Goal: Information Seeking & Learning: Learn about a topic

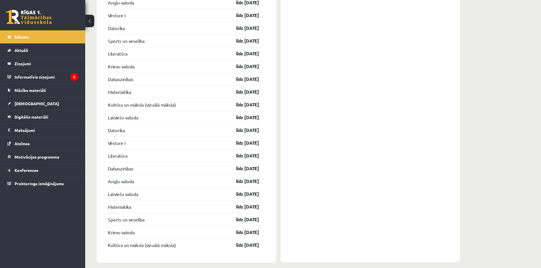
scroll to position [912, 0]
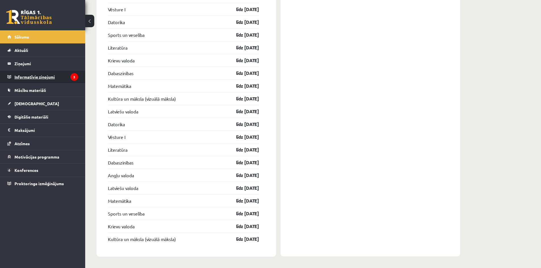
click at [24, 78] on legend "Informatīvie ziņojumi 3" at bounding box center [46, 76] width 64 height 13
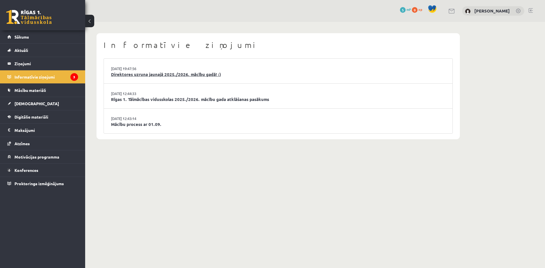
click at [189, 73] on link "Direktores uzruna jaunajā 2025./2026. mācību gadā! :)" at bounding box center [278, 74] width 334 height 7
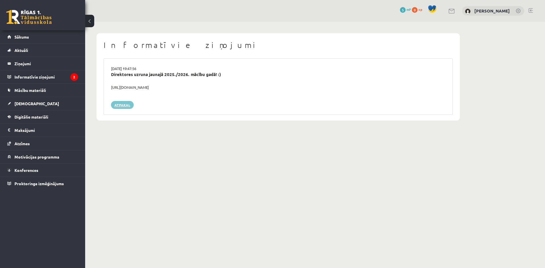
click at [125, 104] on link "Atpakaļ" at bounding box center [122, 105] width 23 height 8
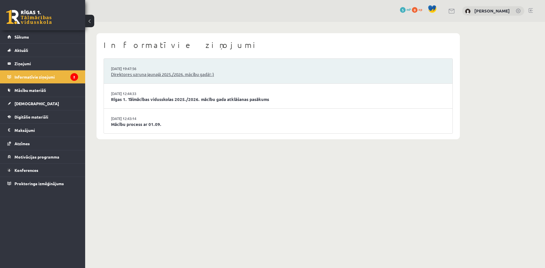
click at [146, 73] on link "Direktores uzruna jaunajā 2025./2026. mācību gadā! :)" at bounding box center [278, 74] width 334 height 7
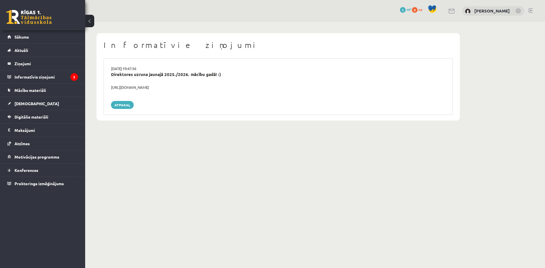
drag, startPoint x: 159, startPoint y: 87, endPoint x: 110, endPoint y: 87, distance: 48.5
click at [110, 87] on div "[URL][DOMAIN_NAME]" at bounding box center [278, 88] width 343 height 6
click at [56, 76] on legend "Informatīvie ziņojumi 2" at bounding box center [46, 76] width 64 height 13
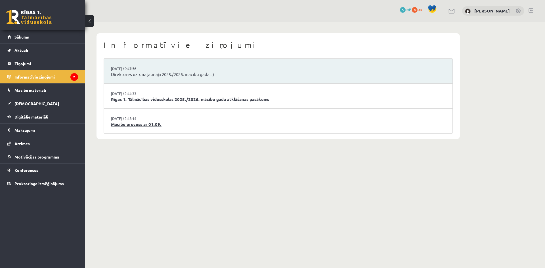
click at [137, 121] on link "Mācību process ar 01.09." at bounding box center [278, 124] width 334 height 7
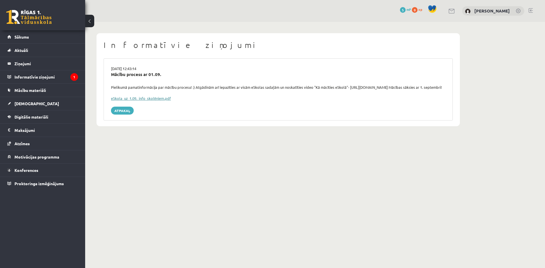
click at [146, 101] on link "eSkola_uz_1.09._info_skolēniem.pdf" at bounding box center [141, 98] width 60 height 5
drag, startPoint x: 115, startPoint y: 50, endPoint x: 94, endPoint y: 46, distance: 21.9
click at [94, 46] on div "Informatīvie ziņojumi 29.08.2025 12:43:14 Mācību process ar 01.09. Pielikumā pa…" at bounding box center [278, 80] width 386 height 116
click at [56, 79] on legend "Informatīvie ziņojumi 1" at bounding box center [46, 76] width 64 height 13
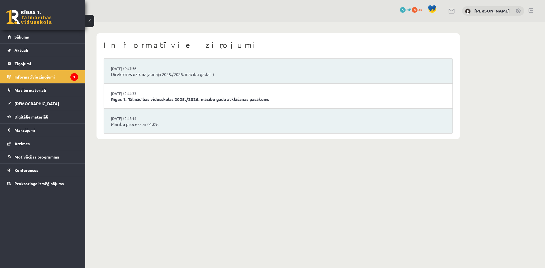
click at [56, 78] on legend "Informatīvie ziņojumi 1" at bounding box center [46, 76] width 64 height 13
click at [40, 17] on link at bounding box center [28, 17] width 45 height 14
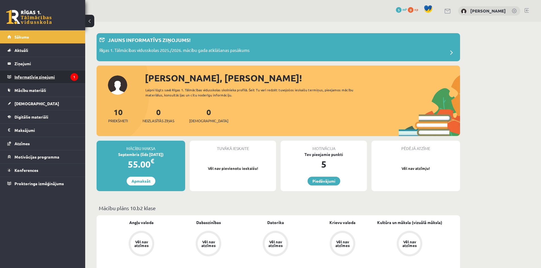
click at [49, 79] on legend "Informatīvie ziņojumi 1" at bounding box center [46, 76] width 64 height 13
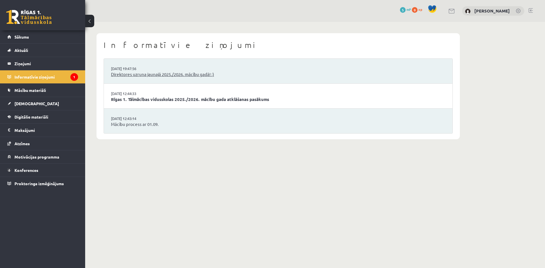
click at [134, 72] on link "Direktores uzruna jaunajā 2025./2026. mācību gadā! :)" at bounding box center [278, 74] width 334 height 7
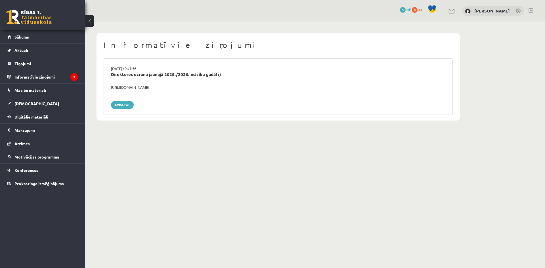
drag, startPoint x: 109, startPoint y: 88, endPoint x: 182, endPoint y: 88, distance: 73.2
click at [182, 88] on div "https://youtube.com/shorts/lM8RsWyzCn4" at bounding box center [278, 88] width 343 height 6
copy div "https://youtube.com/shorts/lM8RsWyzCn4"
click at [39, 76] on legend "Informatīvie ziņojumi 1" at bounding box center [46, 76] width 64 height 13
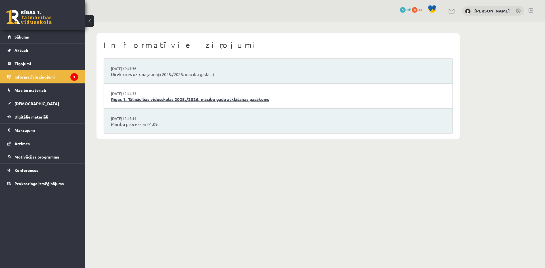
click at [163, 98] on link "Rīgas 1. Tālmācības vidusskolas 2025./2026. mācību gada atklāšanas pasākums" at bounding box center [278, 99] width 334 height 7
click at [29, 178] on link "Proktoringa izmēģinājums" at bounding box center [42, 183] width 71 height 13
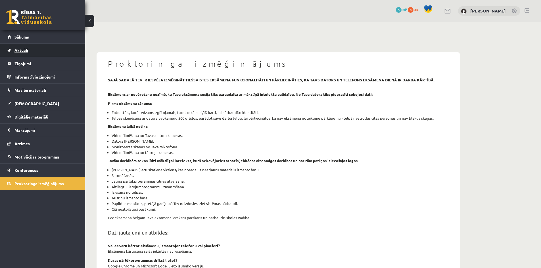
click at [21, 50] on span "Aktuāli" at bounding box center [21, 50] width 14 height 5
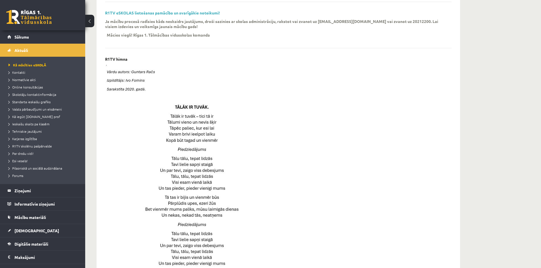
scroll to position [152, 0]
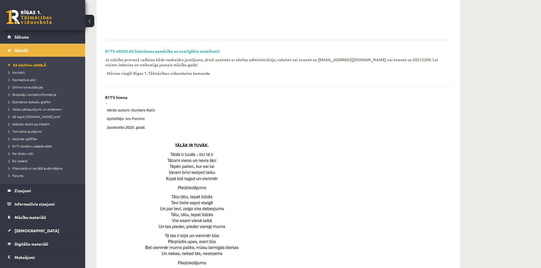
click at [36, 19] on link at bounding box center [28, 17] width 45 height 14
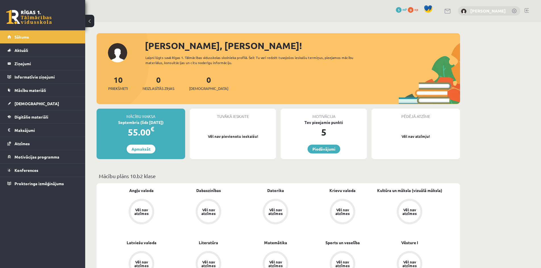
click at [494, 12] on link "[PERSON_NAME]" at bounding box center [487, 11] width 35 height 6
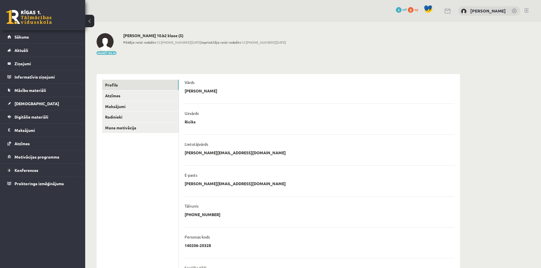
scroll to position [74, 0]
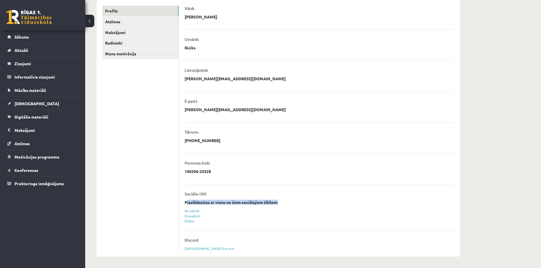
drag, startPoint x: 187, startPoint y: 204, endPoint x: 281, endPoint y: 205, distance: 94.5
click at [281, 205] on div "Pieslēdzaties ar vienu no šiem sociālajiem tīkliem: Facebook Draugiem Eklase" at bounding box center [319, 212] width 270 height 24
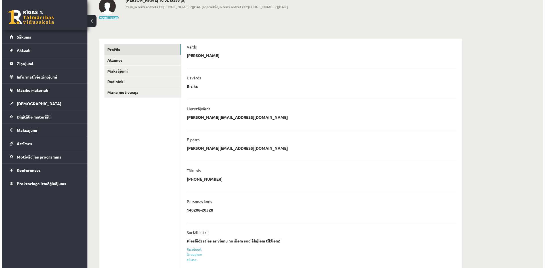
scroll to position [0, 0]
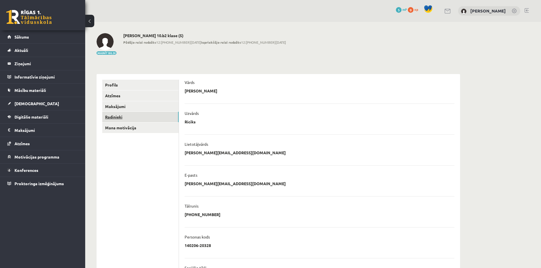
click at [120, 117] on link "Radinieki" at bounding box center [140, 117] width 76 height 10
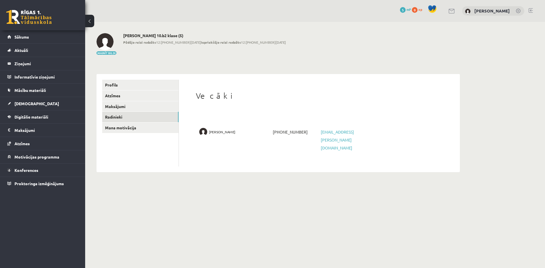
click at [218, 132] on span "Antra Ricika" at bounding box center [222, 132] width 26 height 8
click at [21, 35] on span "Sākums" at bounding box center [21, 36] width 14 height 5
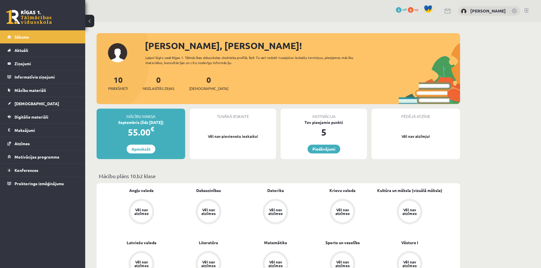
click at [235, 124] on div "Tuvākā ieskaite Vēl nav pievienotu ieskaišu!" at bounding box center [233, 134] width 86 height 51
drag, startPoint x: 135, startPoint y: 109, endPoint x: 155, endPoint y: 145, distance: 41.4
click at [155, 145] on div "Mācību maksa Septembris (līdz [DATE]) 55.00 € Apmaksāt" at bounding box center [140, 134] width 89 height 51
click at [163, 143] on div "Mācību maksa Septembris (līdz [DATE]) 55.00 € Apmaksāt" at bounding box center [140, 134] width 89 height 51
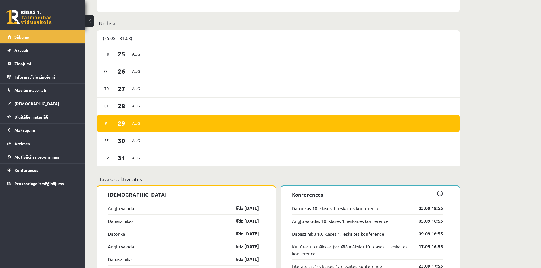
scroll to position [284, 0]
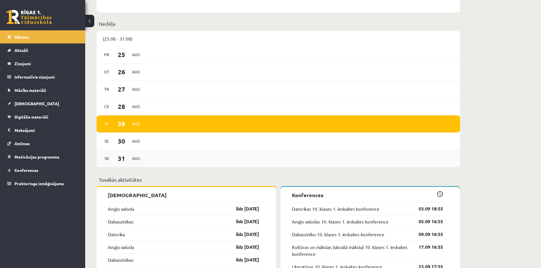
click at [134, 153] on div "[DATE]" at bounding box center [121, 158] width 41 height 12
click at [123, 131] on div "Pi [DATE]" at bounding box center [277, 123] width 363 height 17
click at [127, 118] on div "Pi [DATE]" at bounding box center [277, 123] width 363 height 17
click at [127, 106] on span "28" at bounding box center [122, 106] width 18 height 9
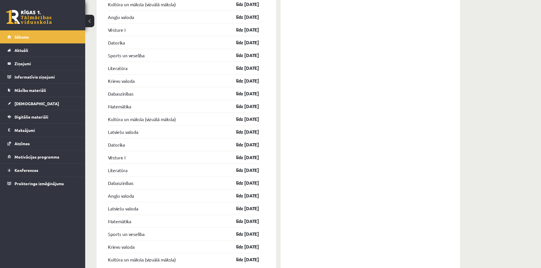
scroll to position [880, 0]
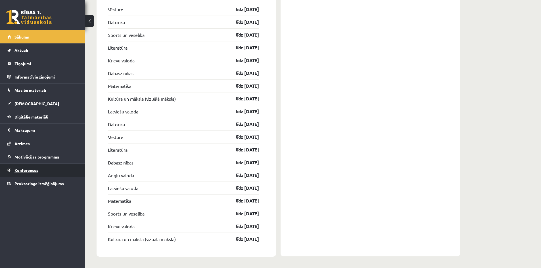
click at [50, 167] on link "Konferences" at bounding box center [42, 170] width 71 height 13
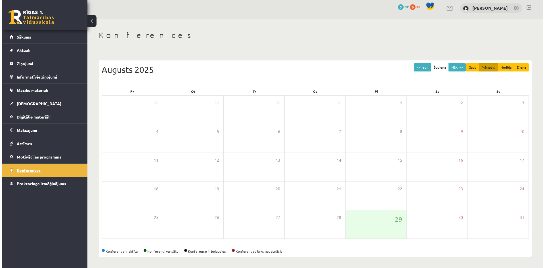
scroll to position [3, 0]
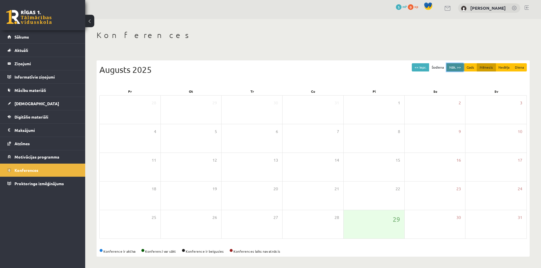
click at [456, 66] on button "Nāk. >>" at bounding box center [454, 67] width 17 height 8
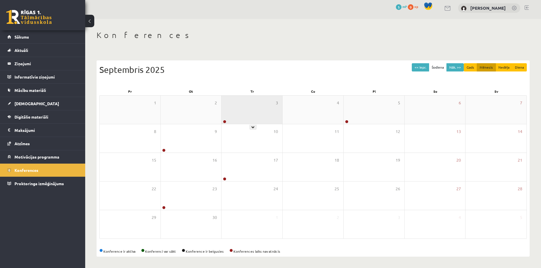
click at [232, 116] on div "3" at bounding box center [251, 110] width 61 height 28
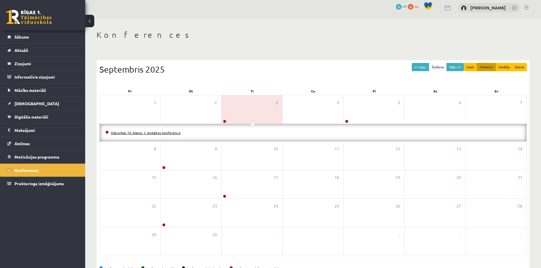
click at [162, 133] on link "Datorikas 10. klases 1. ieskaites konference" at bounding box center [146, 133] width 70 height 5
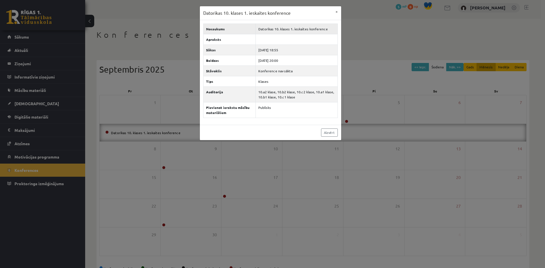
click at [281, 28] on td "Datorikas 10. klases 1. ieskaites konference" at bounding box center [297, 29] width 82 height 10
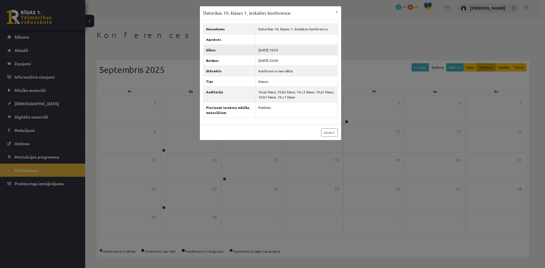
click at [273, 51] on td "[DATE] 18:55" at bounding box center [297, 50] width 82 height 10
